Goal: Task Accomplishment & Management: Manage account settings

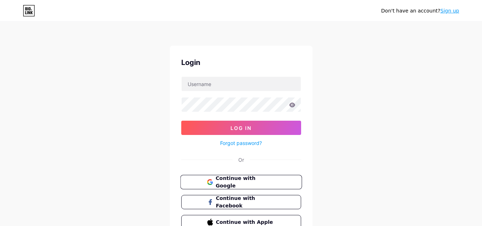
click at [254, 181] on span "Continue with Google" at bounding box center [246, 181] width 60 height 15
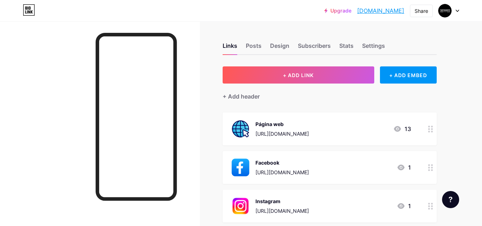
copy link "[DOMAIN_NAME]"
drag, startPoint x: 356, startPoint y: 9, endPoint x: 405, endPoint y: 9, distance: 48.9
click at [405, 9] on div "Upgrade [DOMAIN_NAME]... [DOMAIN_NAME] Share Switch accounts NeuraDev [DOMAIN_N…" at bounding box center [391, 10] width 135 height 13
click at [275, 48] on div "Design" at bounding box center [279, 47] width 19 height 13
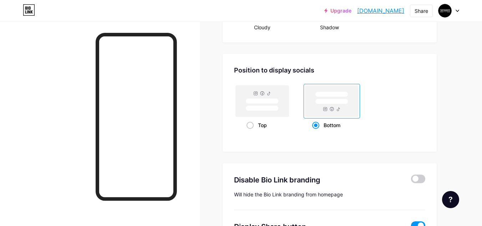
scroll to position [810, 0]
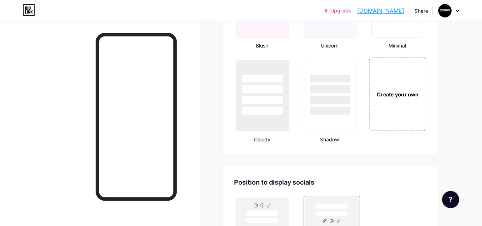
click at [387, 110] on div "Create your own" at bounding box center [397, 94] width 57 height 74
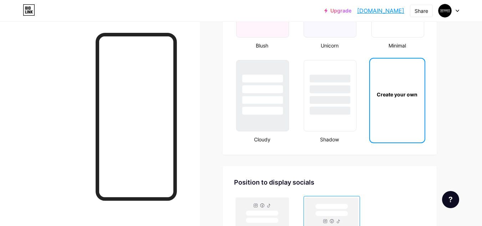
click at [385, 106] on div "Create your own" at bounding box center [397, 94] width 55 height 71
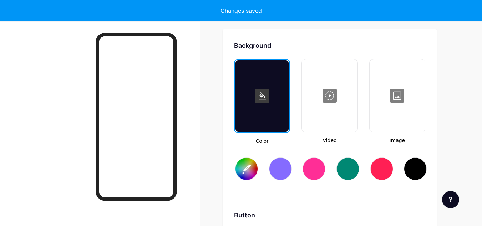
type input "#ffffff"
type input "#000000"
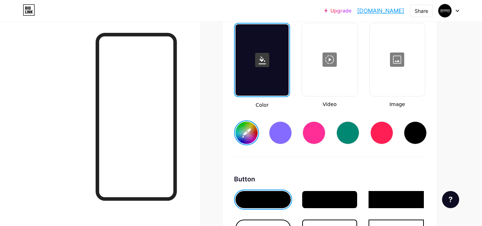
scroll to position [983, 0]
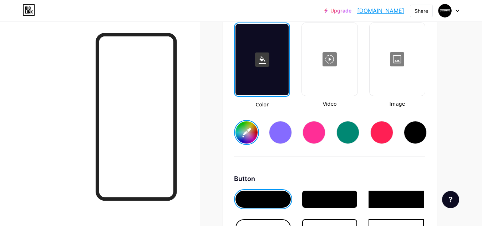
click at [247, 135] on input "#ffffff" at bounding box center [246, 132] width 22 height 22
click at [192, 93] on div at bounding box center [100, 134] width 200 height 226
click at [233, 120] on div "Background Color Video Image #295b2f Button #000000 Font Inter Poppins EB Garam…" at bounding box center [330, 215] width 214 height 445
click at [249, 131] on input "#295b2f" at bounding box center [246, 132] width 22 height 22
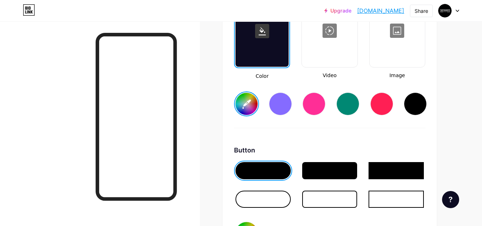
scroll to position [1054, 0]
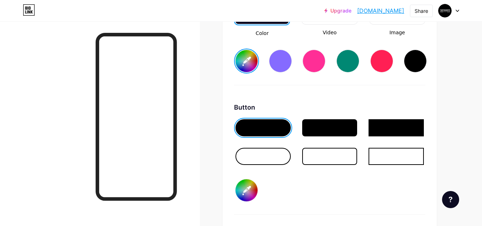
click at [243, 196] on input "#000000" at bounding box center [246, 190] width 22 height 22
click at [248, 181] on input "#000000" at bounding box center [246, 190] width 22 height 22
click at [238, 162] on div at bounding box center [262, 156] width 55 height 17
drag, startPoint x: 244, startPoint y: 182, endPoint x: 247, endPoint y: 193, distance: 11.6
click at [244, 182] on input "#000000" at bounding box center [246, 190] width 22 height 22
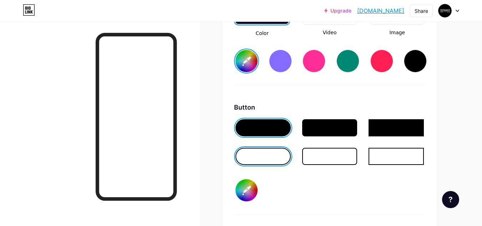
click at [247, 193] on input "#000000" at bounding box center [246, 190] width 22 height 22
click at [247, 192] on input "#000000" at bounding box center [246, 190] width 22 height 22
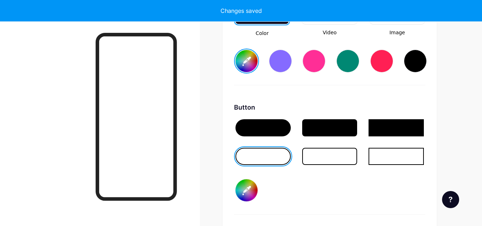
type input "#ffffff"
type input "#030000"
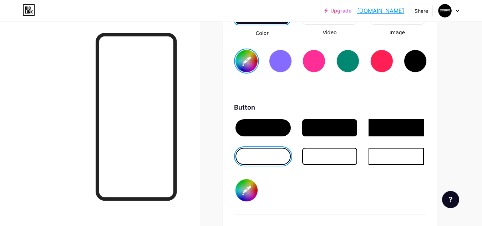
type input "#ffffff"
type input "#260000"
type input "#ffffff"
type input "#260900"
type input "#ffffff"
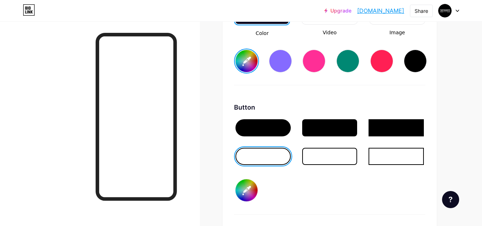
type input "#265e00"
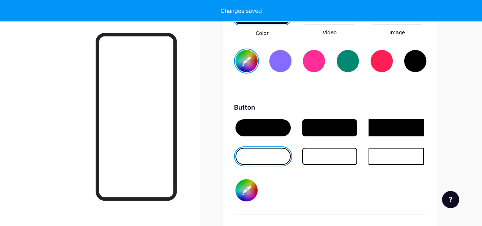
type input "#ffffff"
type input "#265e04"
type input "#ffffff"
type input "#265e28"
type input "#ffffff"
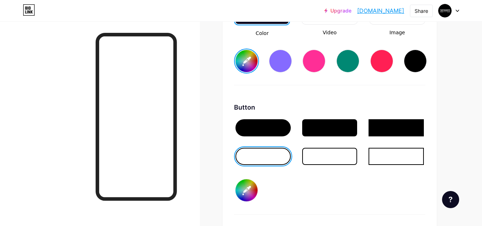
type input "#265e28"
click at [364, 193] on div "Button #265e28" at bounding box center [329, 158] width 191 height 112
click at [277, 131] on div at bounding box center [262, 127] width 55 height 17
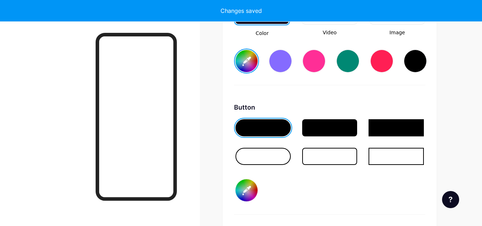
click at [277, 131] on div at bounding box center [262, 127] width 55 height 17
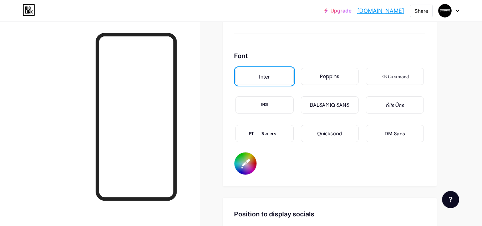
scroll to position [1233, 0]
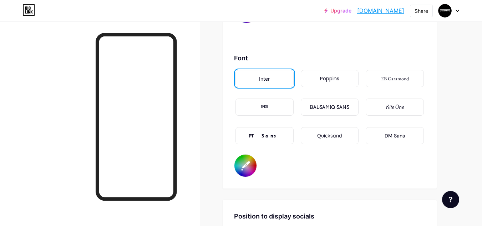
click at [315, 76] on div "Poppins" at bounding box center [330, 78] width 58 height 17
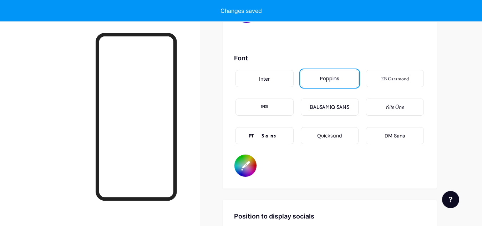
type input "#ffffff"
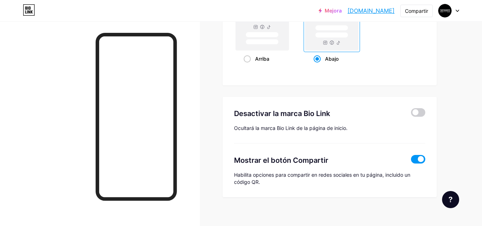
scroll to position [1445, 0]
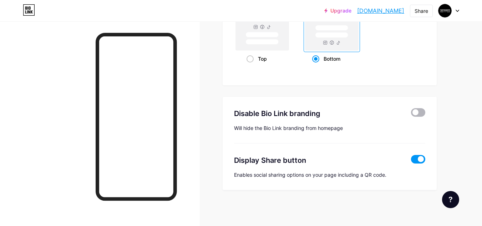
click at [413, 110] on span at bounding box center [418, 112] width 14 height 9
click at [411, 114] on input "checkbox" at bounding box center [411, 114] width 0 height 0
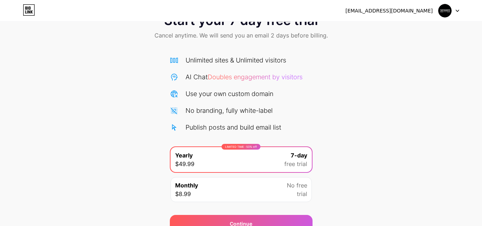
scroll to position [61, 0]
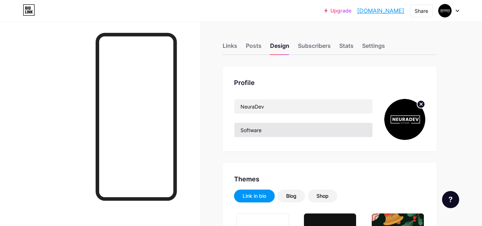
type input "#ffffff"
type input "#265e28"
type input "#000000"
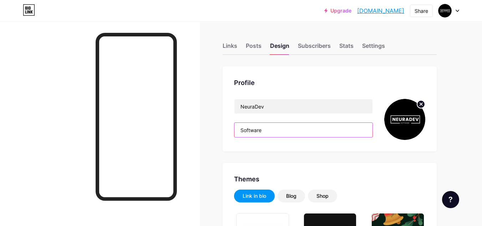
click at [276, 124] on input "Software" at bounding box center [303, 130] width 138 height 14
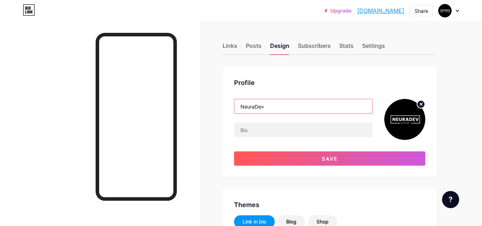
click at [255, 103] on input "NeuraDev" at bounding box center [303, 106] width 138 height 14
paste input "Software"
type input "Neuradev Software"
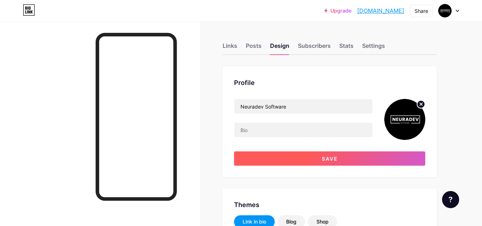
click at [292, 164] on button "Save" at bounding box center [329, 158] width 191 height 14
type input "#ffffff"
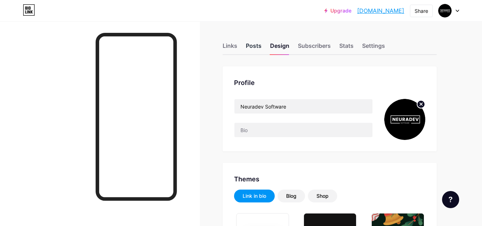
click at [252, 47] on div "Posts" at bounding box center [254, 47] width 16 height 13
click at [231, 42] on div "Links" at bounding box center [230, 47] width 15 height 13
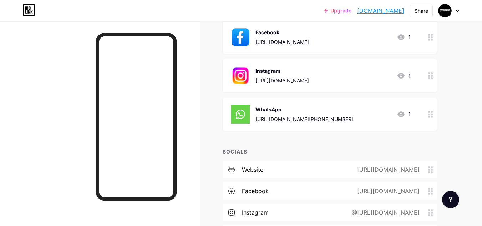
scroll to position [143, 0]
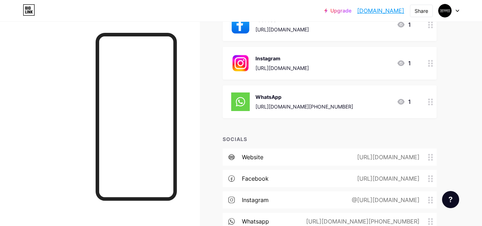
click at [239, 69] on img at bounding box center [240, 63] width 19 height 19
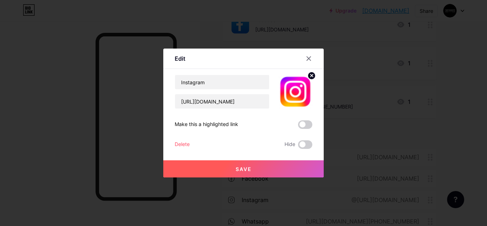
click at [297, 82] on img at bounding box center [295, 92] width 34 height 34
click at [308, 55] on div at bounding box center [309, 58] width 13 height 13
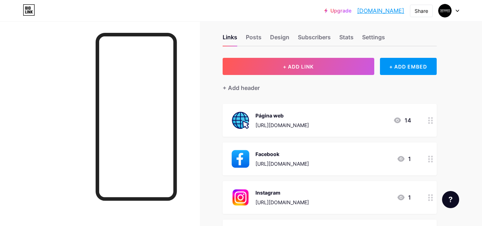
scroll to position [0, 0]
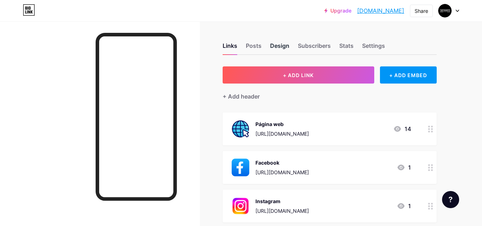
click at [279, 44] on div "Design" at bounding box center [279, 47] width 19 height 13
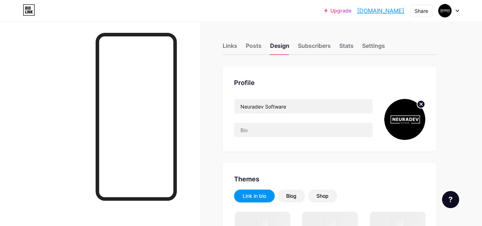
click at [400, 113] on img at bounding box center [404, 119] width 41 height 41
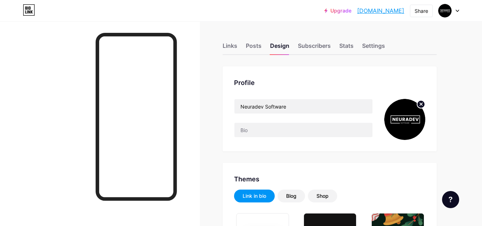
type input "#ffffff"
type input "#265e28"
type input "#000000"
click at [418, 106] on circle at bounding box center [421, 104] width 8 height 8
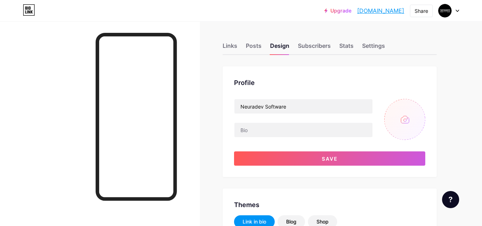
click at [400, 123] on input "file" at bounding box center [404, 119] width 41 height 41
click at [410, 124] on input "file" at bounding box center [404, 119] width 41 height 41
type input "C:\fakepath\Neuradev logo fondo verde.jpg"
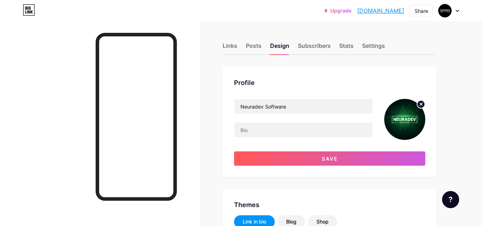
click at [344, 174] on div "Profile Neuradev Software Save" at bounding box center [330, 121] width 214 height 111
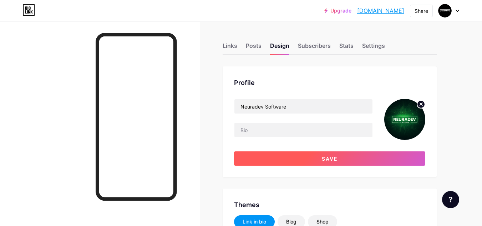
click at [337, 162] on button "Save" at bounding box center [329, 158] width 191 height 14
type input "#ffffff"
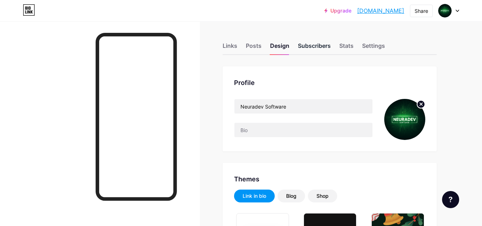
click at [311, 44] on div "Subscribers" at bounding box center [314, 47] width 33 height 13
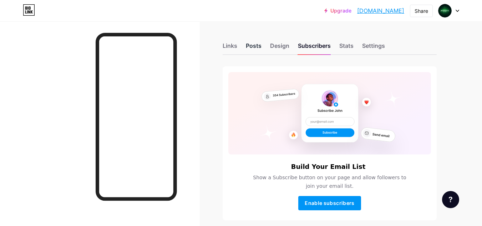
click at [257, 49] on div "Posts" at bounding box center [254, 47] width 16 height 13
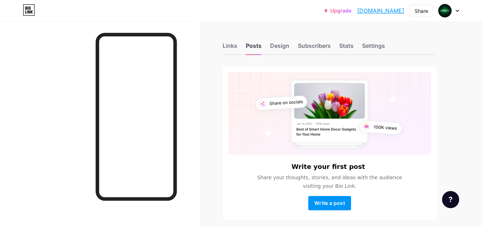
click at [247, 49] on div "Posts" at bounding box center [254, 47] width 16 height 13
click at [243, 48] on div "Links Posts Design Subscribers Stats Settings" at bounding box center [330, 42] width 214 height 25
click at [235, 47] on div "Links" at bounding box center [230, 47] width 15 height 13
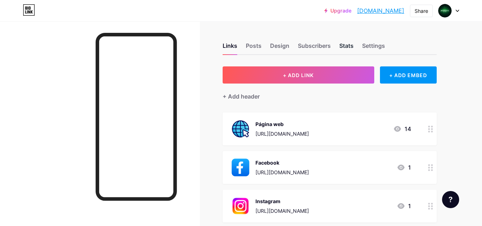
click at [347, 45] on div "Stats" at bounding box center [346, 47] width 14 height 13
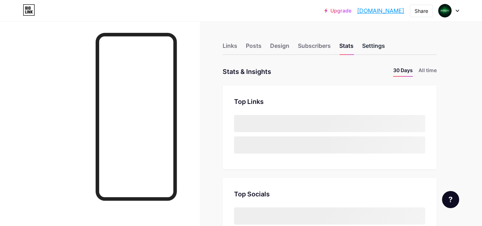
click at [370, 45] on div "Settings" at bounding box center [373, 47] width 23 height 13
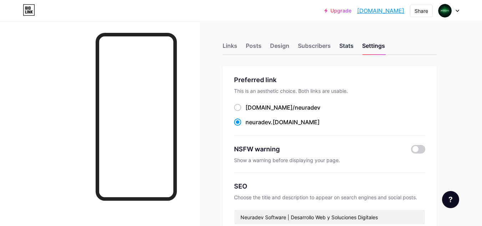
click at [342, 52] on div "Stats" at bounding box center [346, 47] width 14 height 13
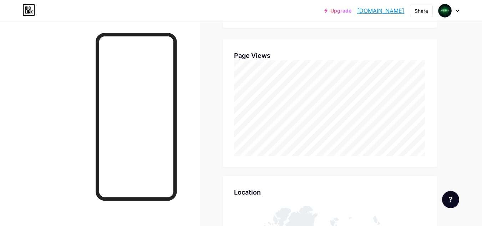
scroll to position [178, 0]
